Goal: Information Seeking & Learning: Learn about a topic

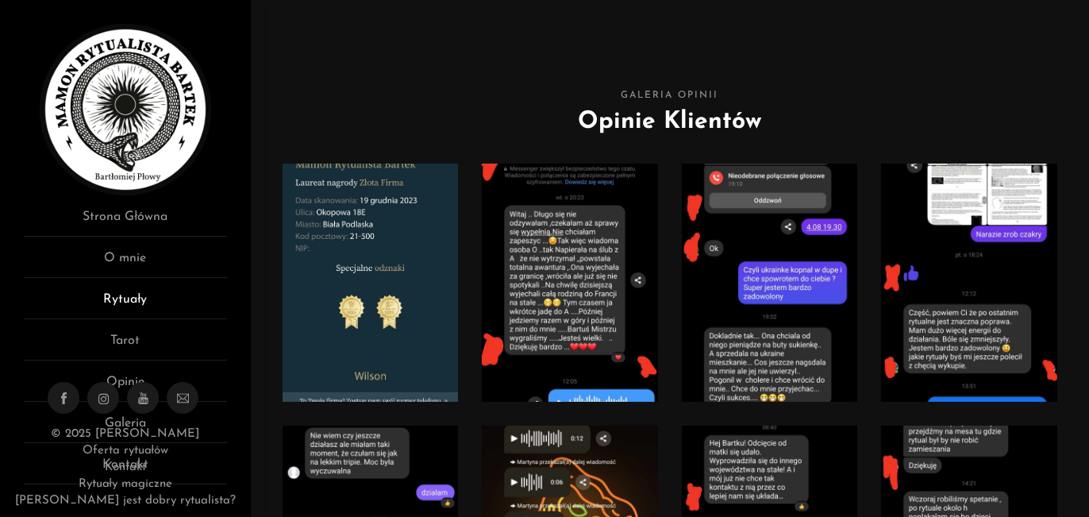
click at [124, 298] on link "Rytuały" at bounding box center [125, 304] width 203 height 29
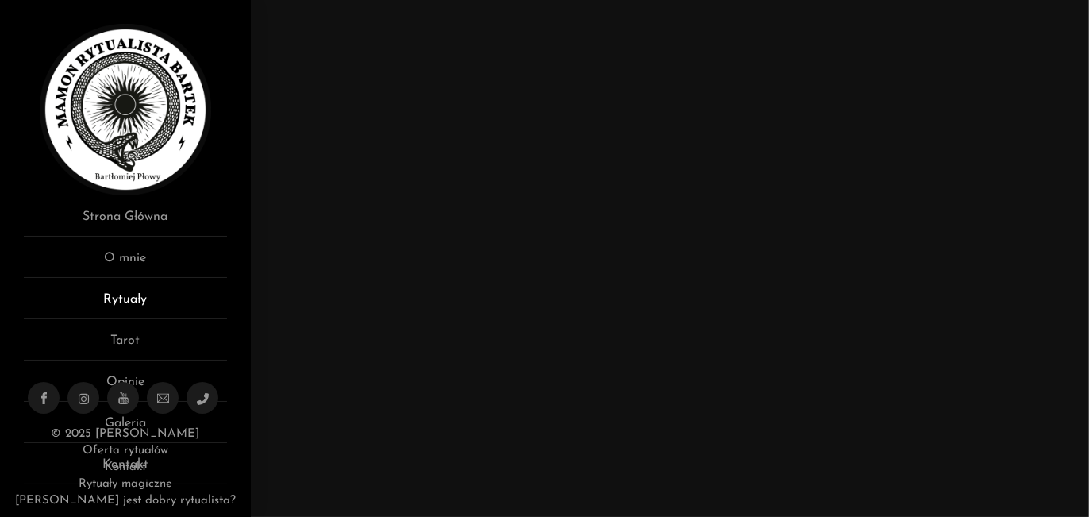
click at [103, 295] on link "Rytuały" at bounding box center [125, 304] width 203 height 29
click at [107, 171] on img at bounding box center [125, 109] width 171 height 171
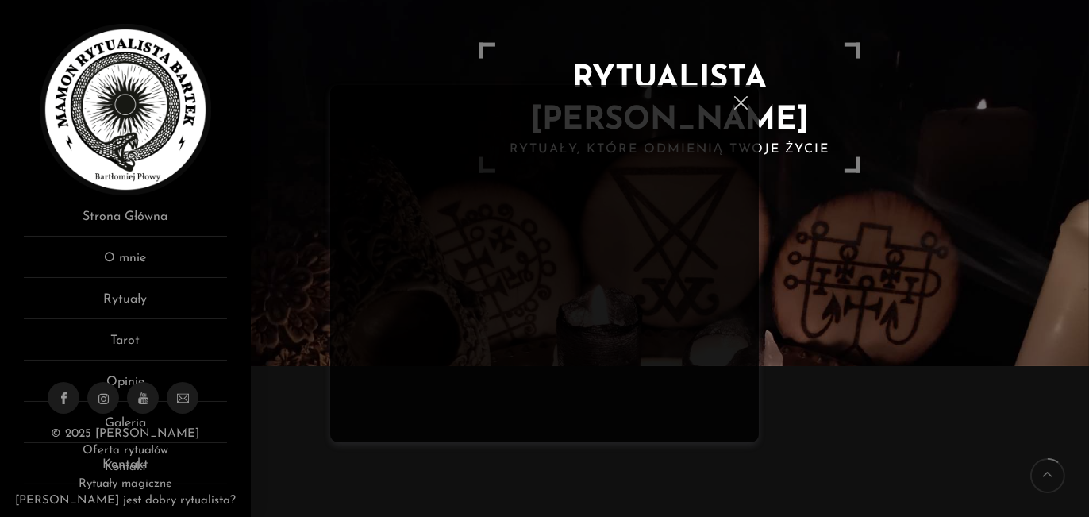
scroll to position [159, 0]
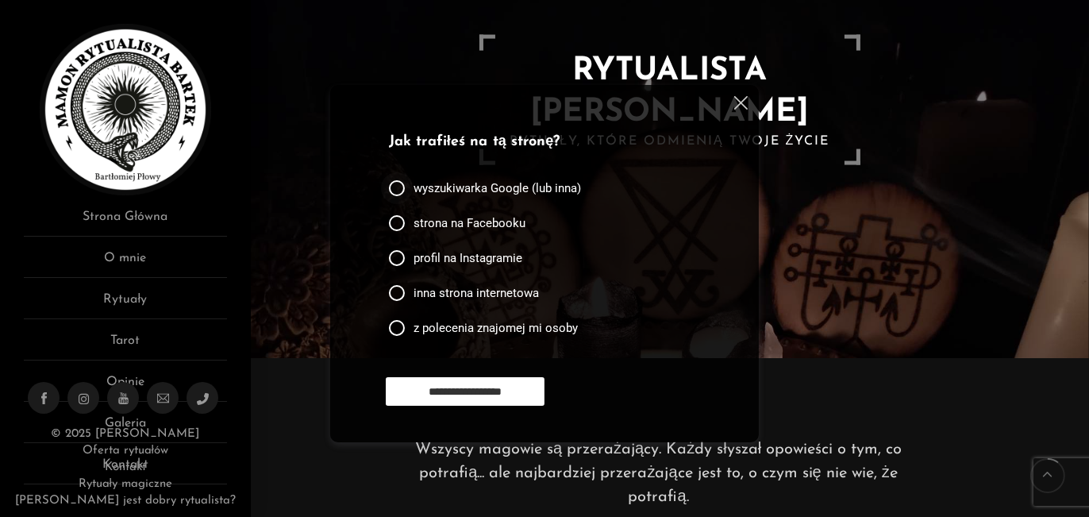
click at [400, 187] on div at bounding box center [397, 188] width 16 height 16
drag, startPoint x: 463, startPoint y: 389, endPoint x: 529, endPoint y: 356, distance: 74.5
click at [464, 388] on input "**********" at bounding box center [465, 391] width 159 height 29
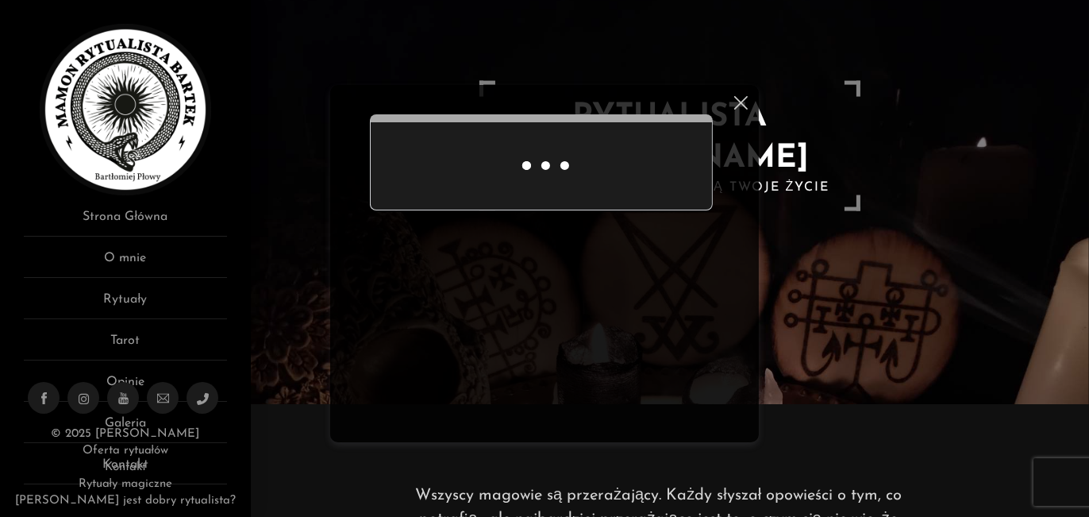
scroll to position [104, 0]
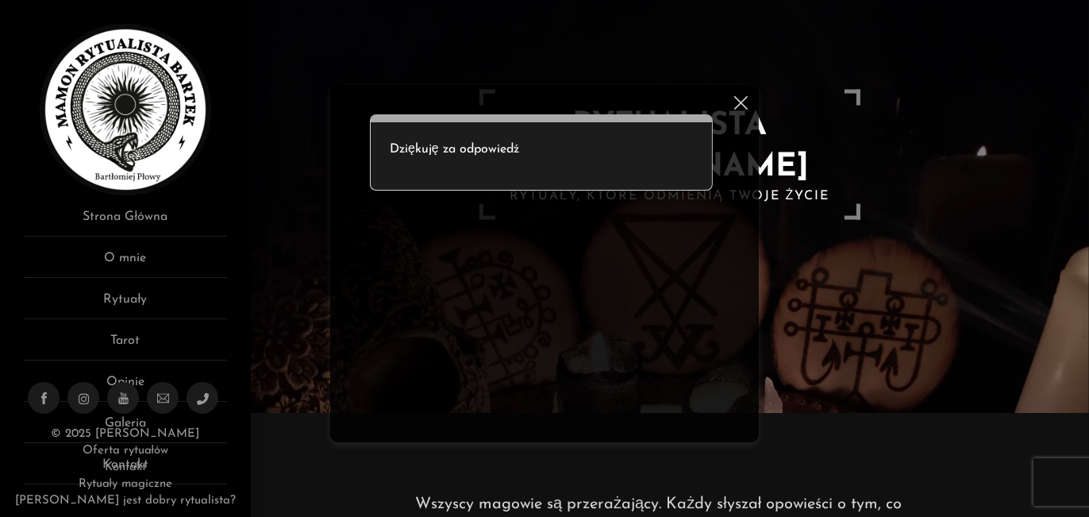
click at [741, 104] on img at bounding box center [740, 102] width 13 height 13
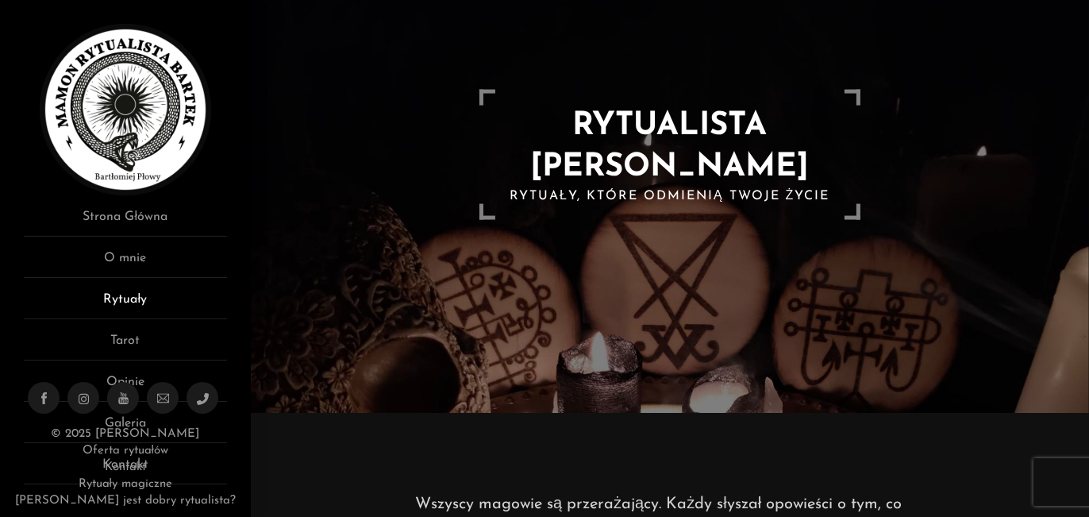
click at [111, 296] on link "Rytuały" at bounding box center [125, 304] width 203 height 29
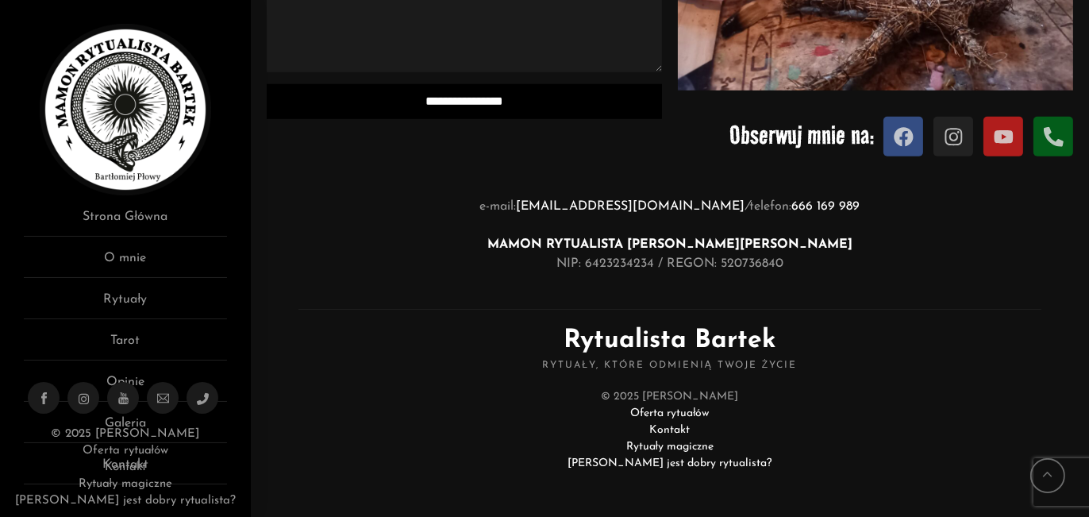
scroll to position [1662, 0]
click at [140, 258] on link "O mnie" at bounding box center [125, 262] width 203 height 29
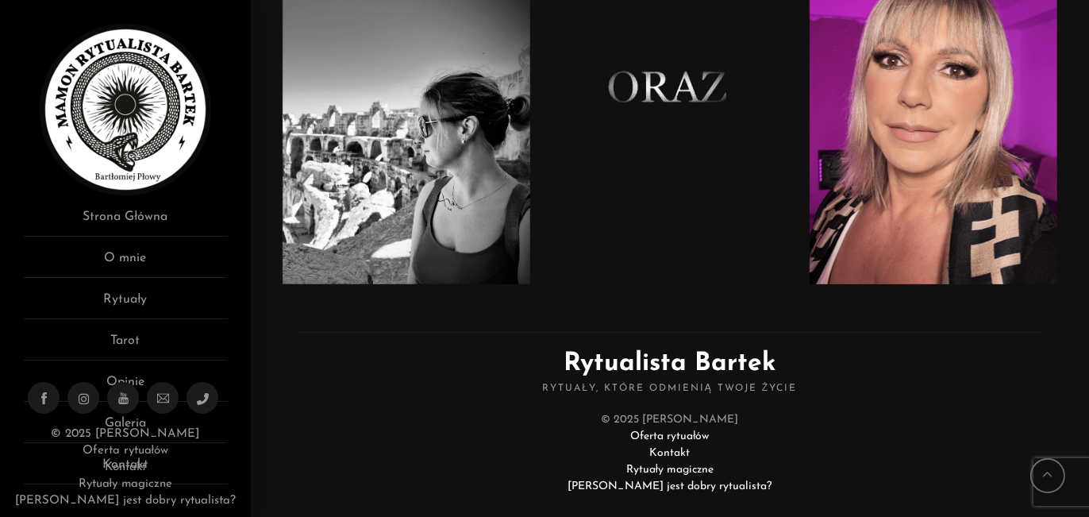
scroll to position [1179, 0]
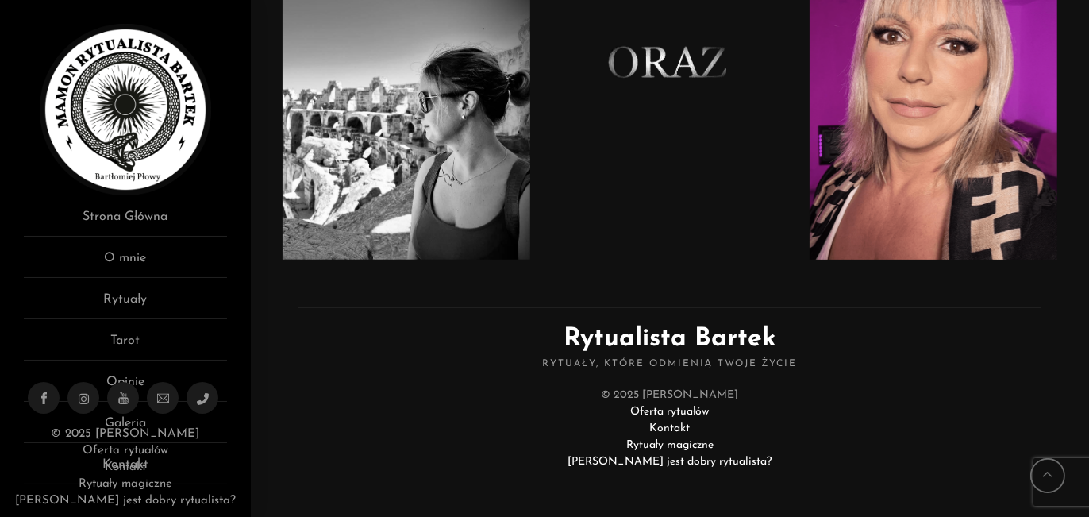
click at [698, 407] on link "Oferta rytuałów" at bounding box center [669, 412] width 79 height 12
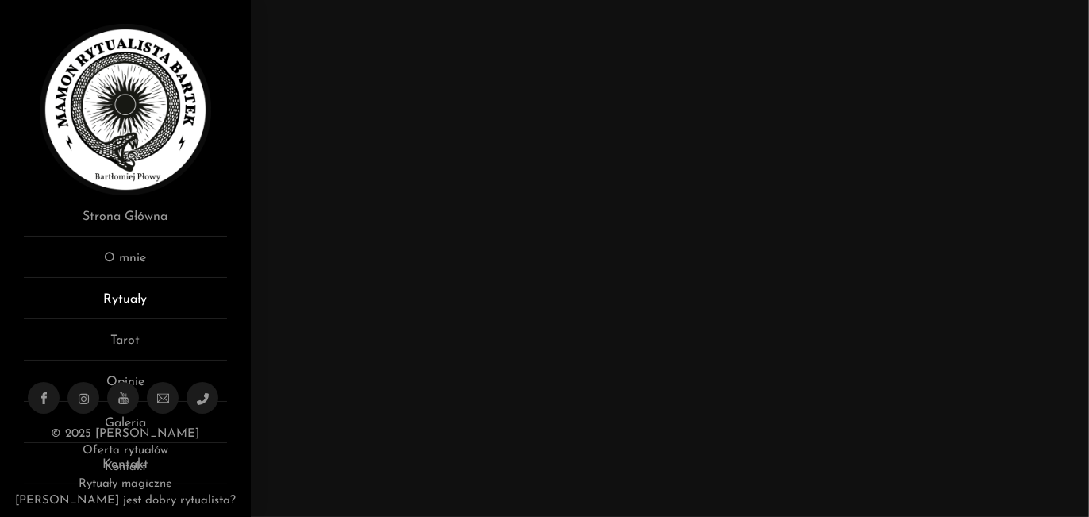
click at [115, 294] on link "Rytuały" at bounding box center [125, 304] width 203 height 29
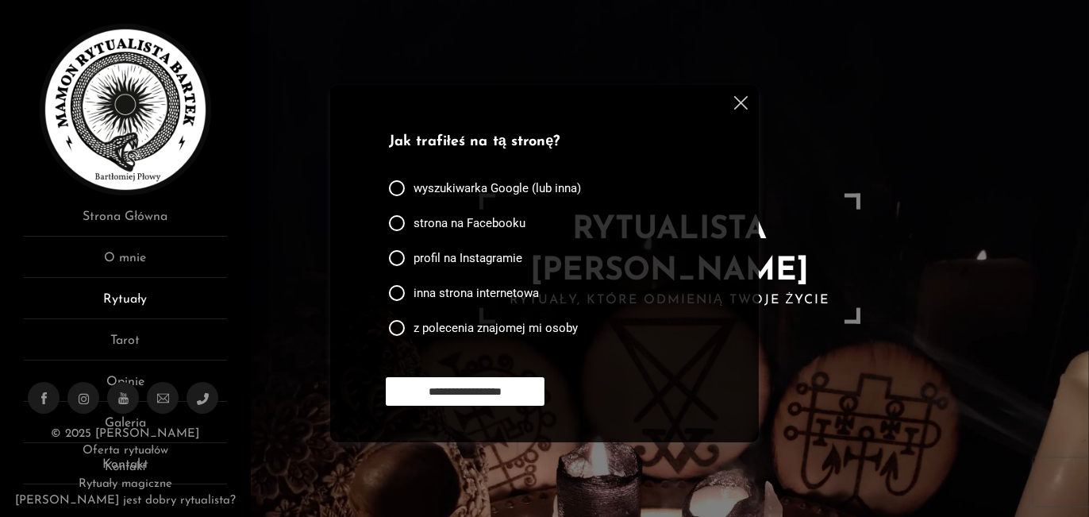
click at [142, 304] on link "Rytuały" at bounding box center [125, 304] width 203 height 29
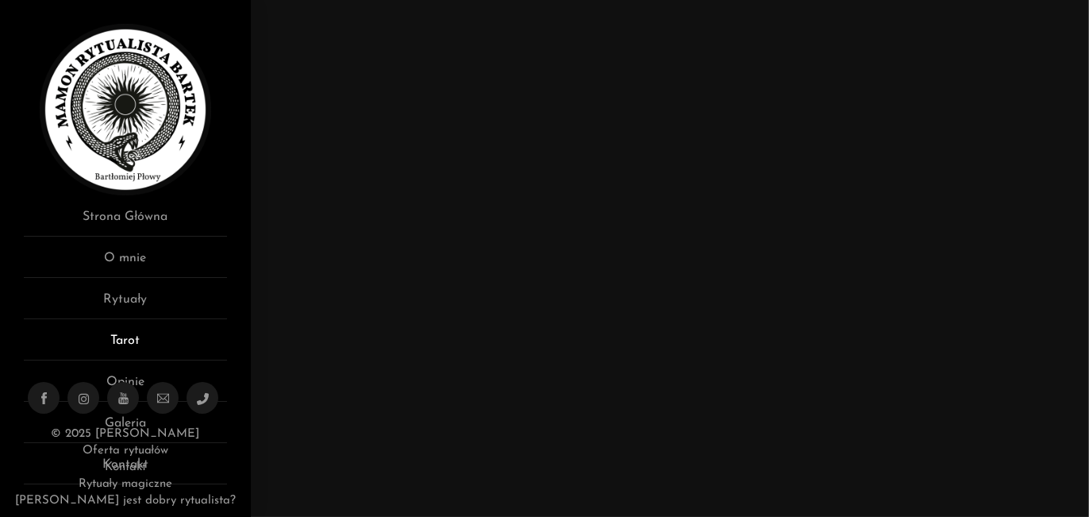
click at [122, 353] on link "Tarot" at bounding box center [125, 345] width 203 height 29
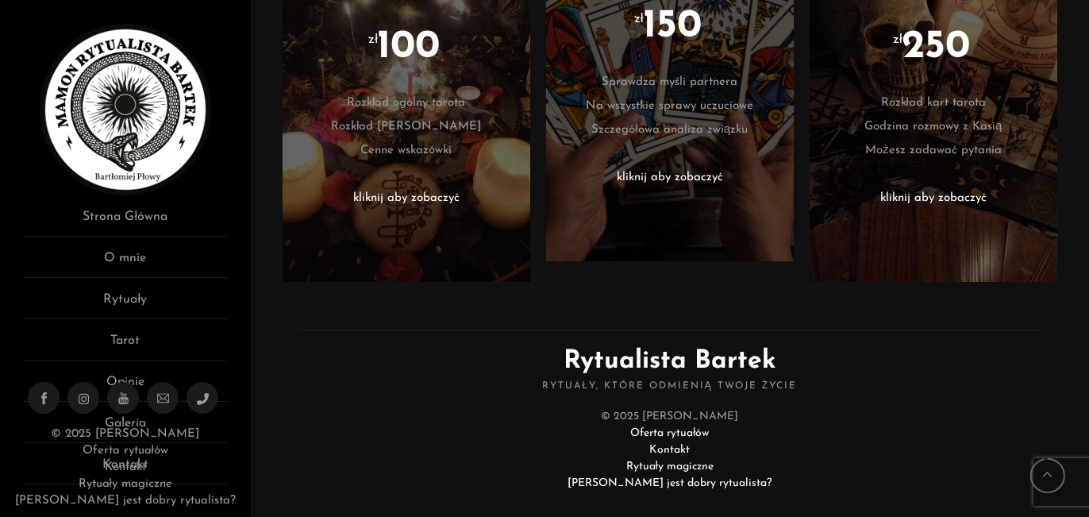
scroll to position [764, 0]
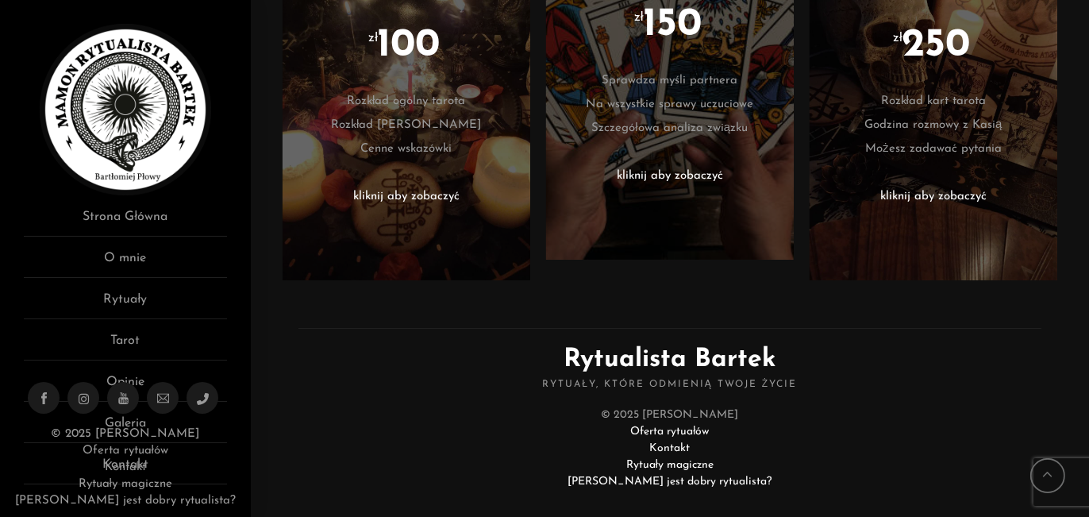
click at [660, 425] on link "Oferta rytuałów" at bounding box center [669, 431] width 79 height 12
